Goal: Transaction & Acquisition: Purchase product/service

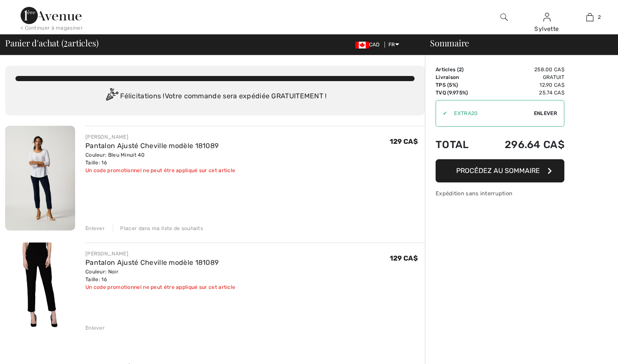
checkbox input "true"
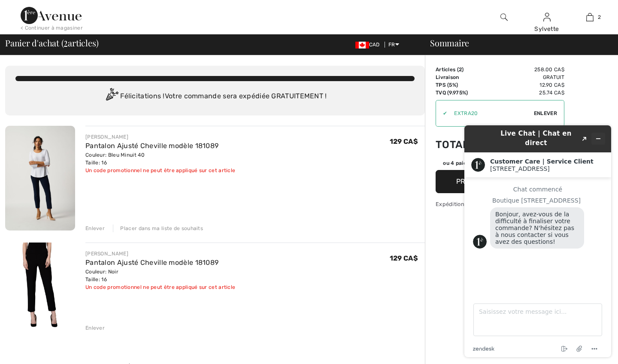
click at [599, 136] on icon "Réduire le widget" at bounding box center [599, 139] width 6 height 6
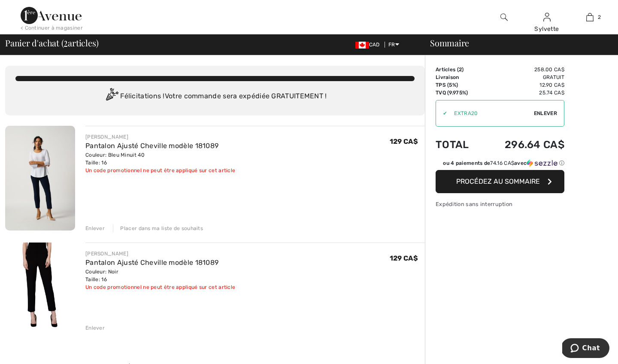
click at [502, 182] on span "Procédez au sommaire" at bounding box center [498, 181] width 84 height 8
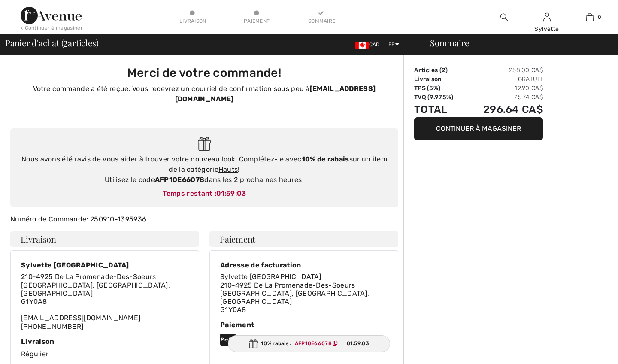
checkbox input "true"
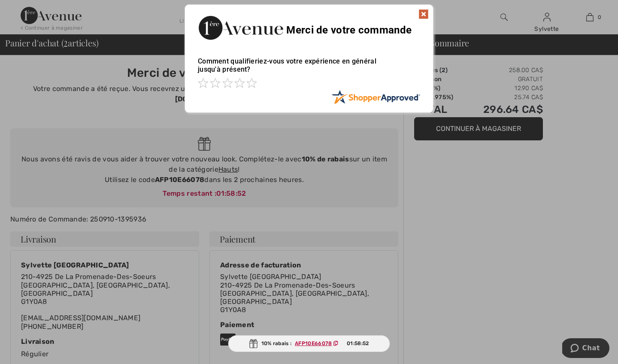
click at [311, 344] on ins "AFP10E66078" at bounding box center [313, 344] width 37 height 6
click at [425, 15] on img at bounding box center [424, 14] width 10 height 10
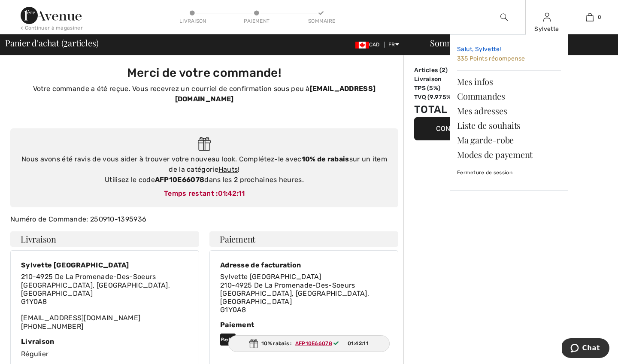
click at [488, 60] on span "335 Points récompense" at bounding box center [491, 58] width 68 height 7
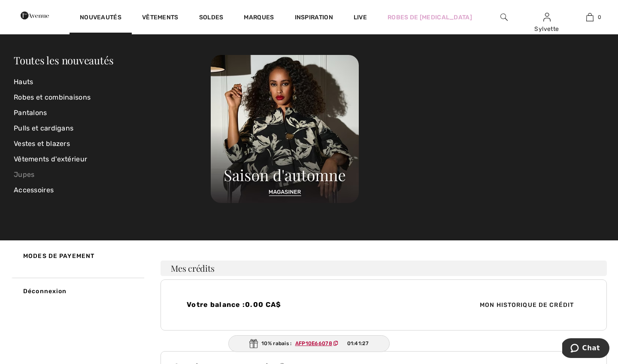
click at [30, 175] on link "Jupes" at bounding box center [112, 174] width 197 height 15
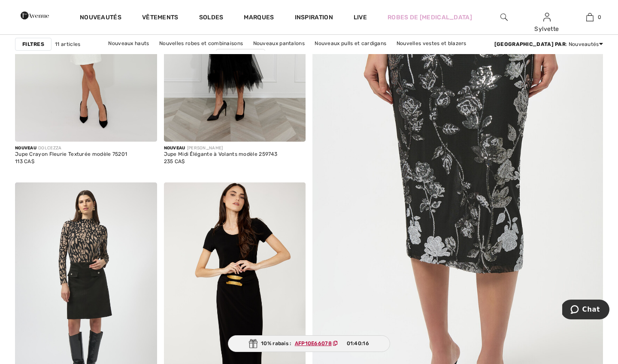
scroll to position [-1, 0]
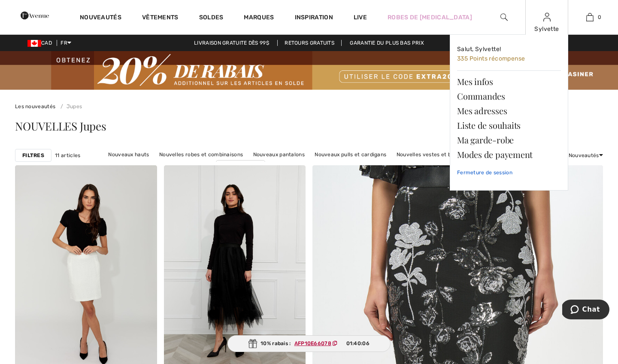
click at [490, 172] on link "Fermeture de session" at bounding box center [509, 172] width 104 height 21
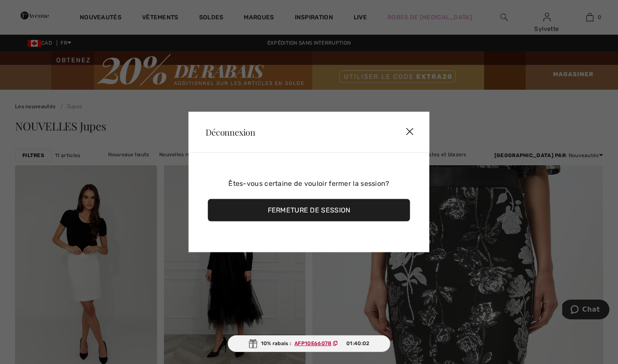
click at [304, 213] on div "Fermeture de session" at bounding box center [309, 210] width 202 height 22
